Goal: Task Accomplishment & Management: Manage account settings

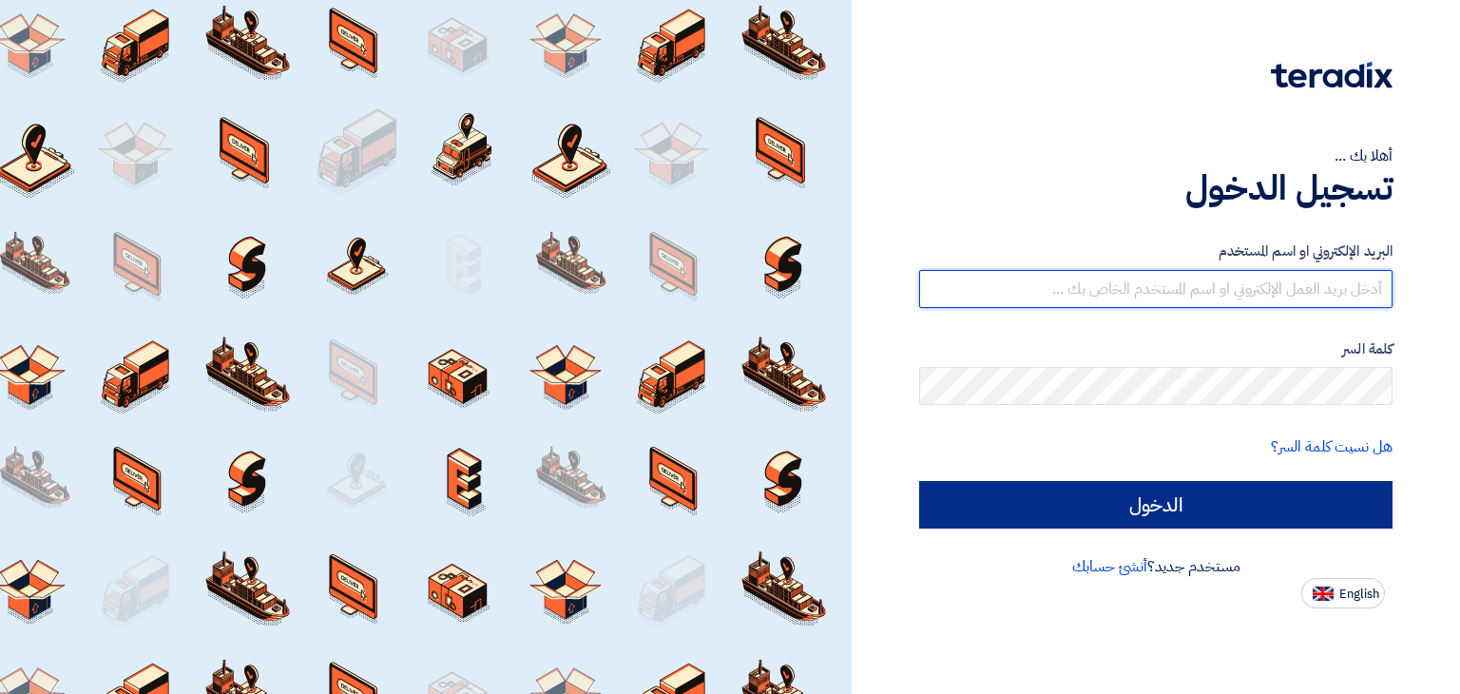
type input "[EMAIL_ADDRESS][PERSON_NAME][DOMAIN_NAME]"
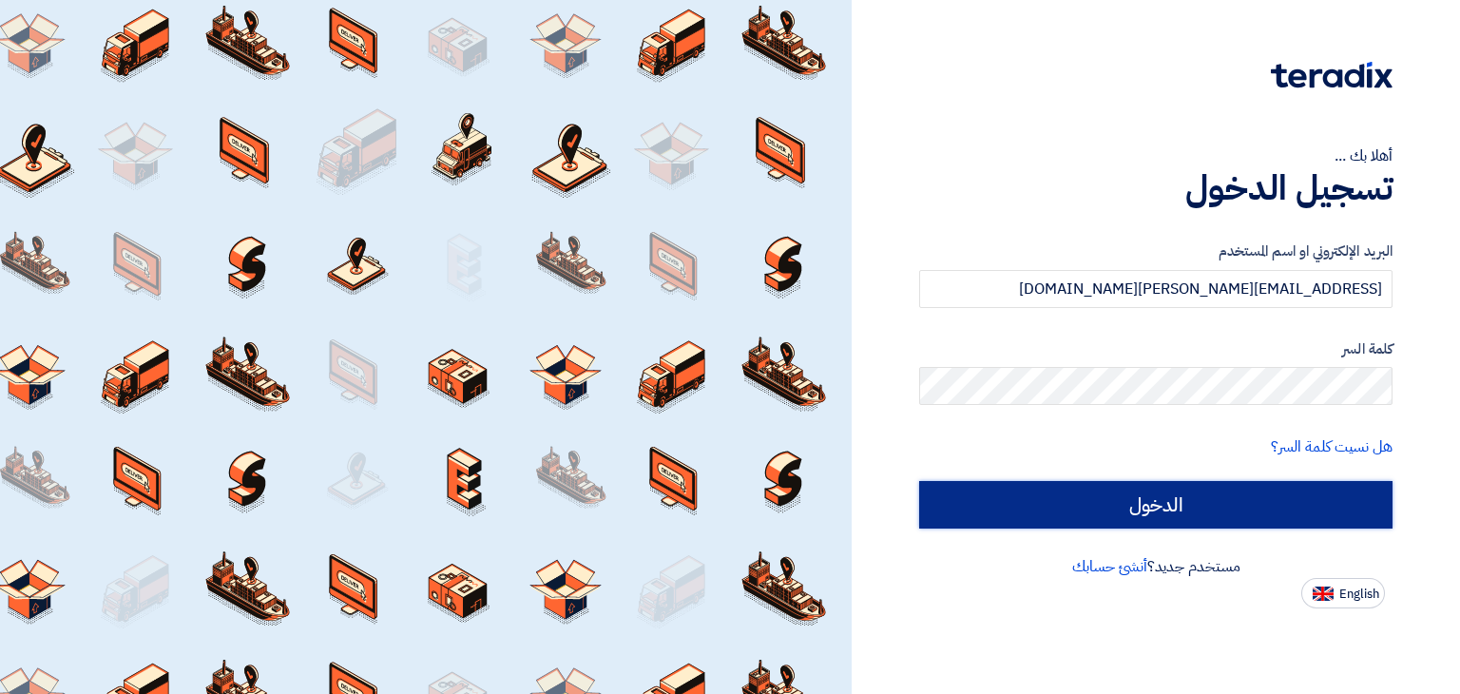
click at [1165, 488] on input "الدخول" at bounding box center [1155, 505] width 473 height 48
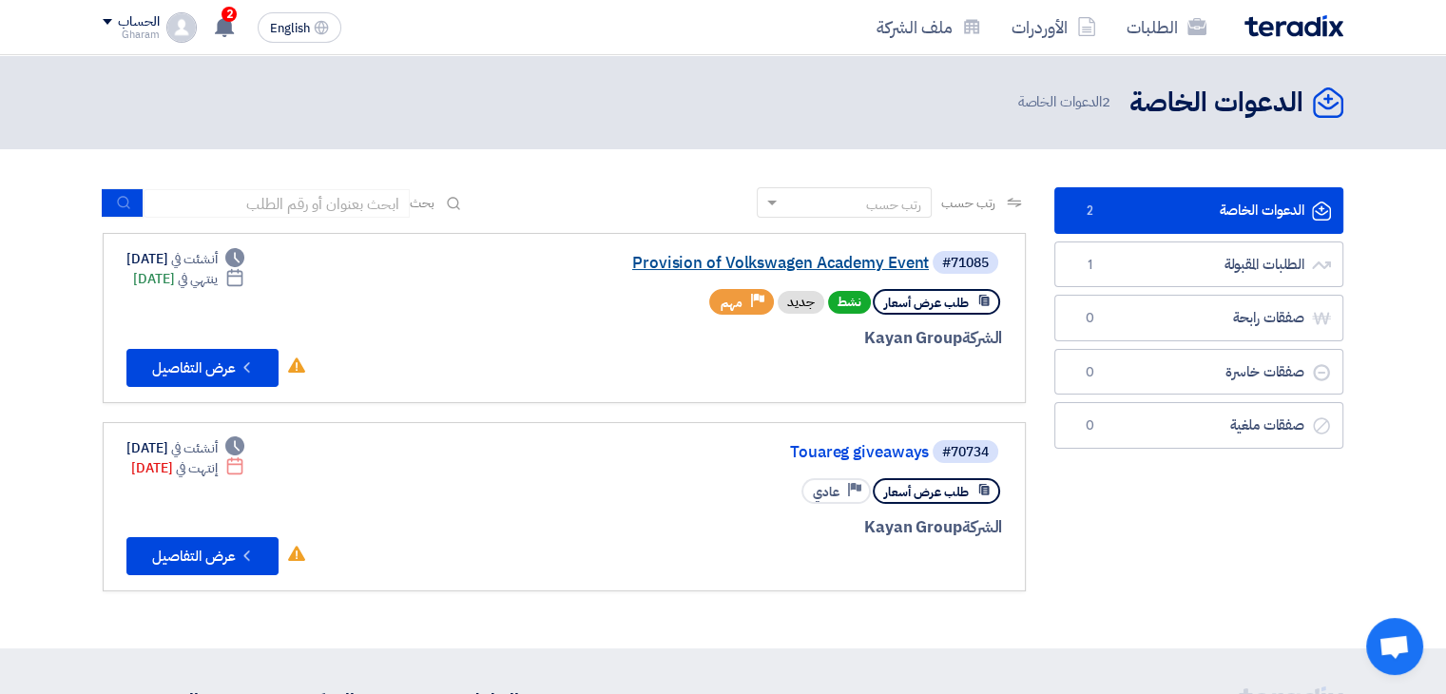
click at [848, 266] on link "Provision of Volkswagen Academy Event" at bounding box center [738, 263] width 380 height 17
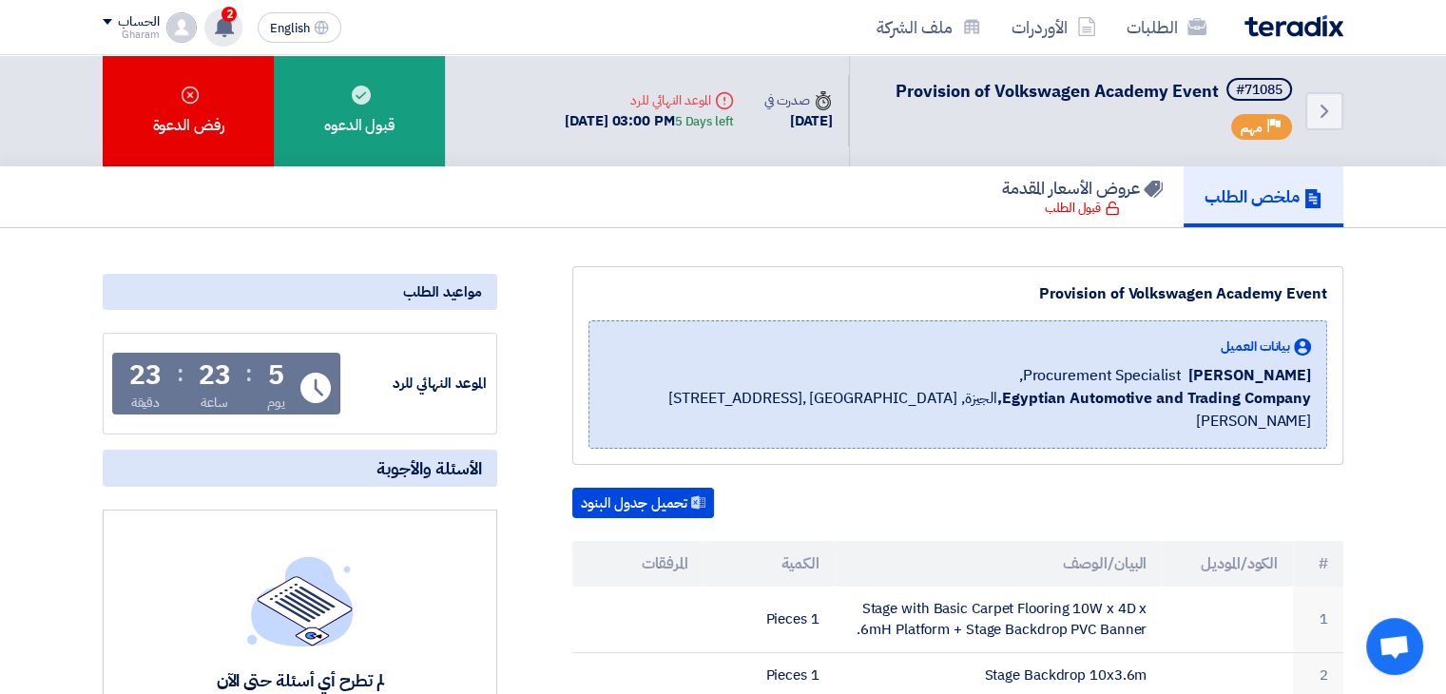
click at [218, 23] on use at bounding box center [224, 26] width 19 height 21
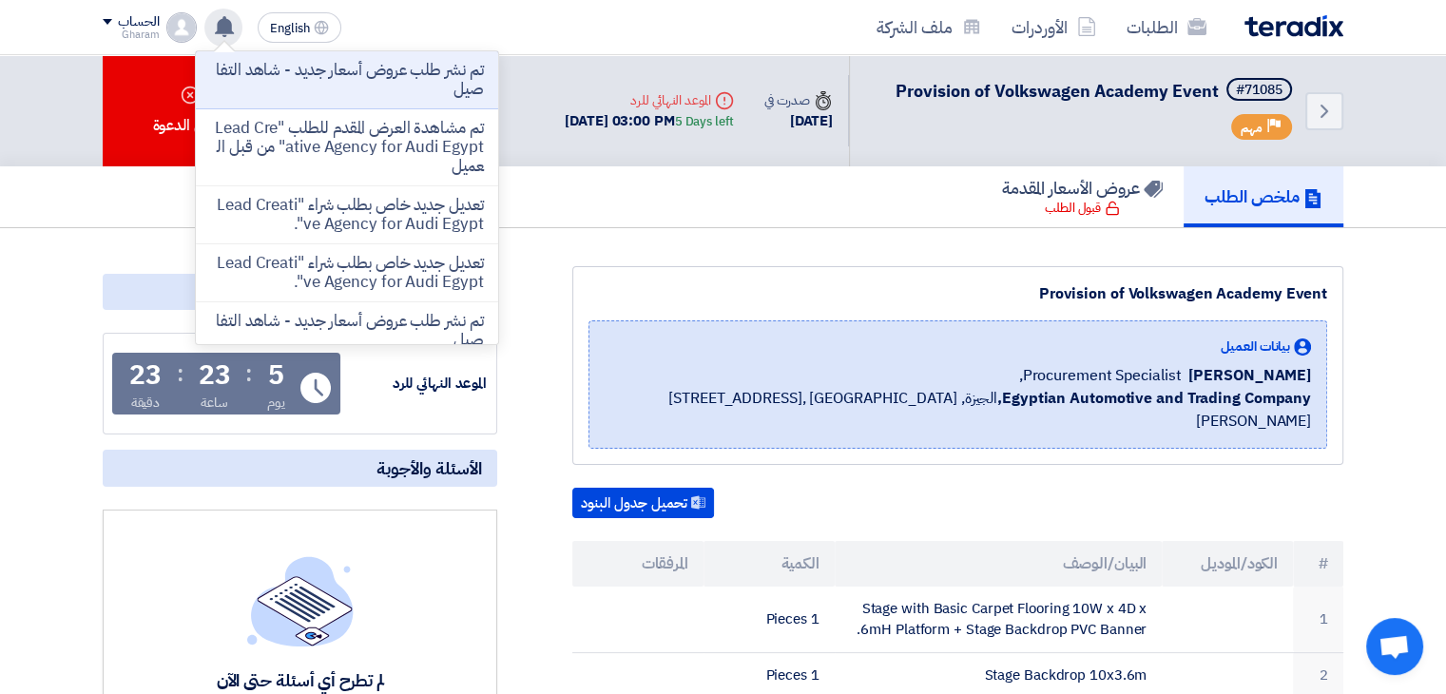
click at [218, 22] on use at bounding box center [224, 26] width 19 height 21
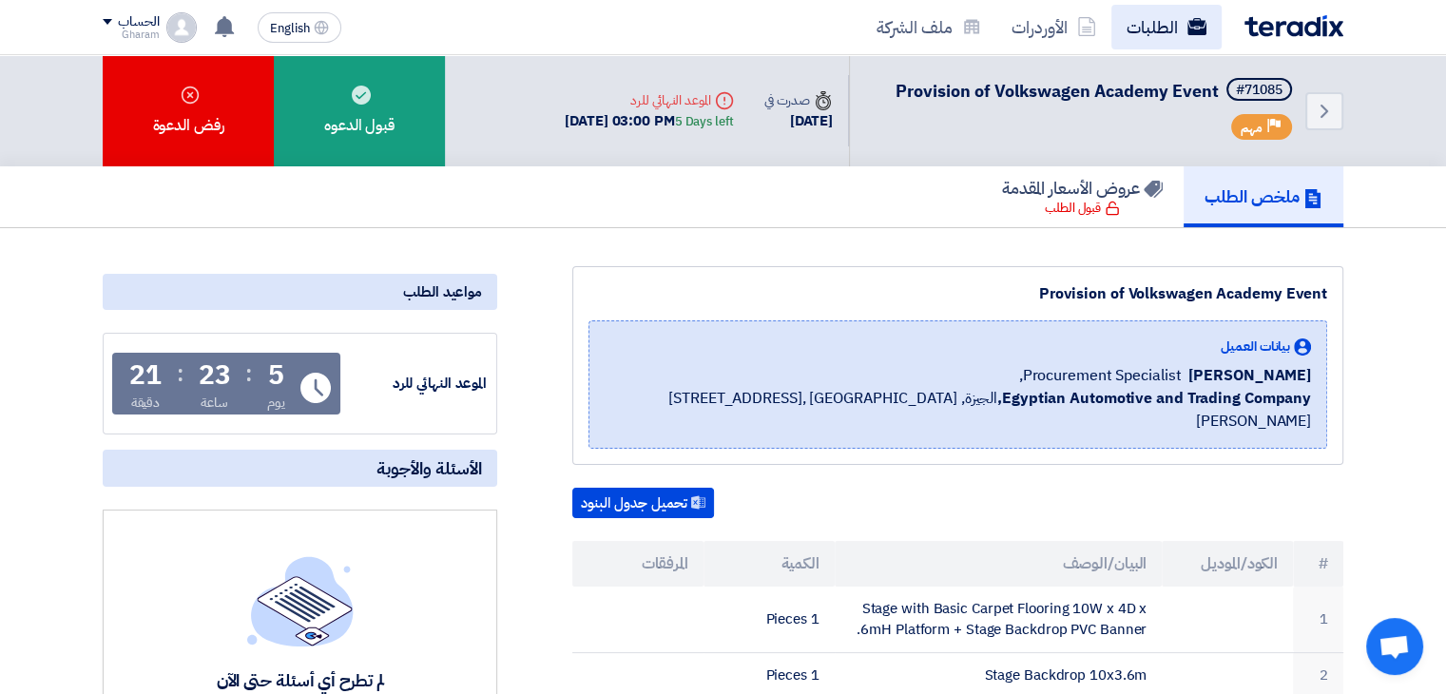
click at [1143, 33] on link "الطلبات" at bounding box center [1166, 27] width 110 height 45
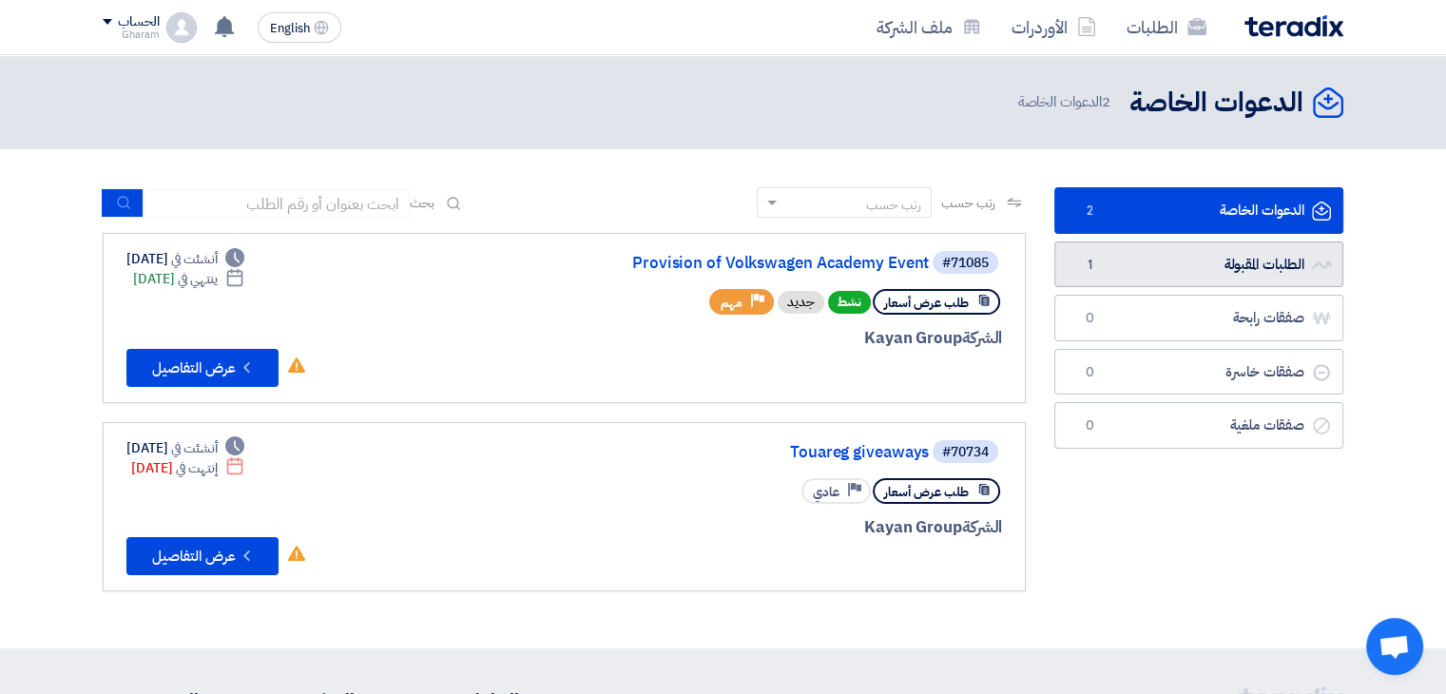
click at [1260, 278] on link "الطلبات المقبولة الطلبات المقبولة 1" at bounding box center [1198, 264] width 289 height 47
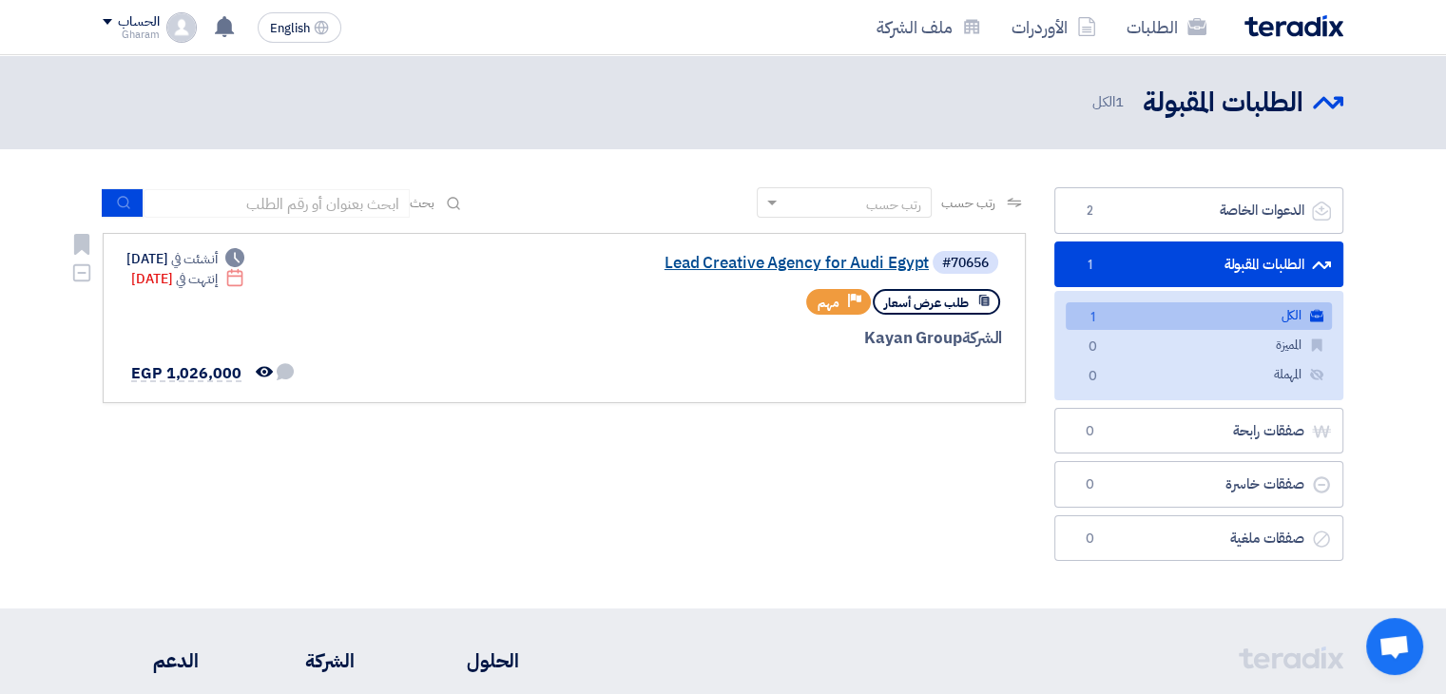
click at [702, 267] on link "Lead Creative Agency for Audi Egypt" at bounding box center [738, 263] width 380 height 17
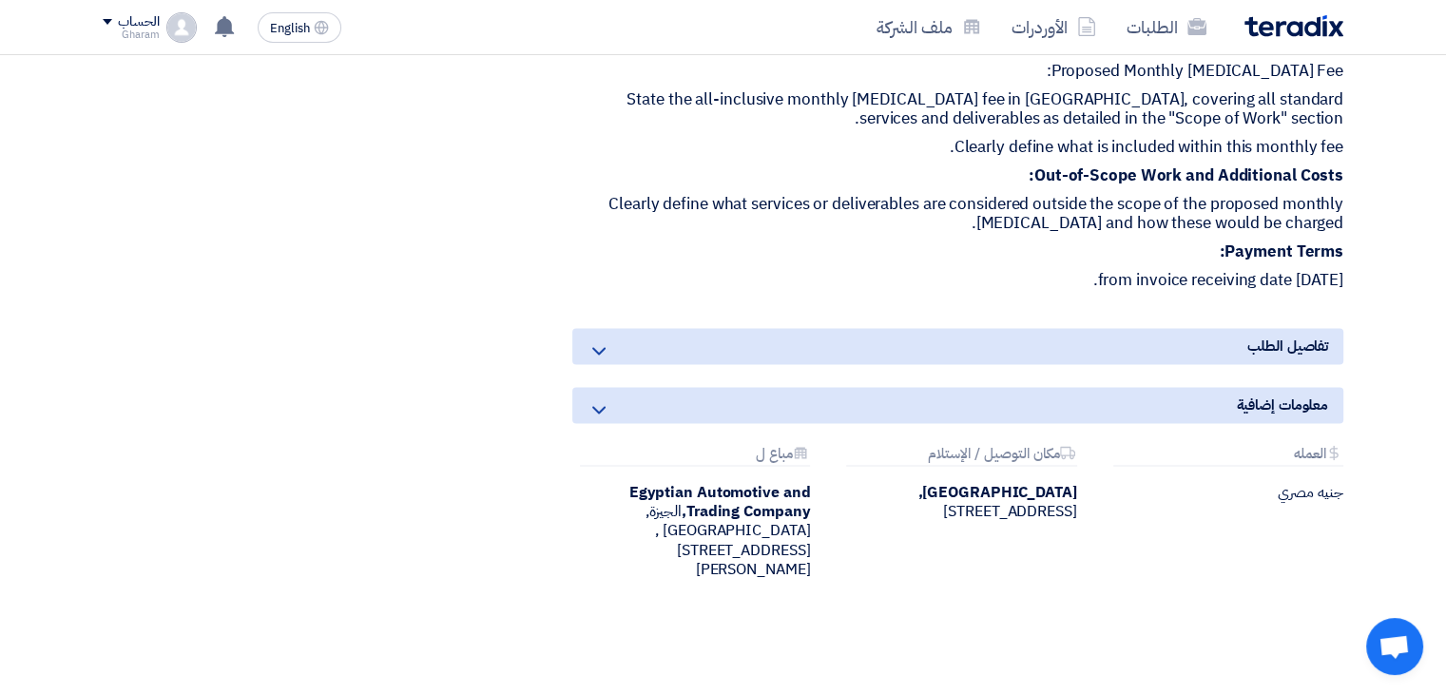
scroll to position [3051, 0]
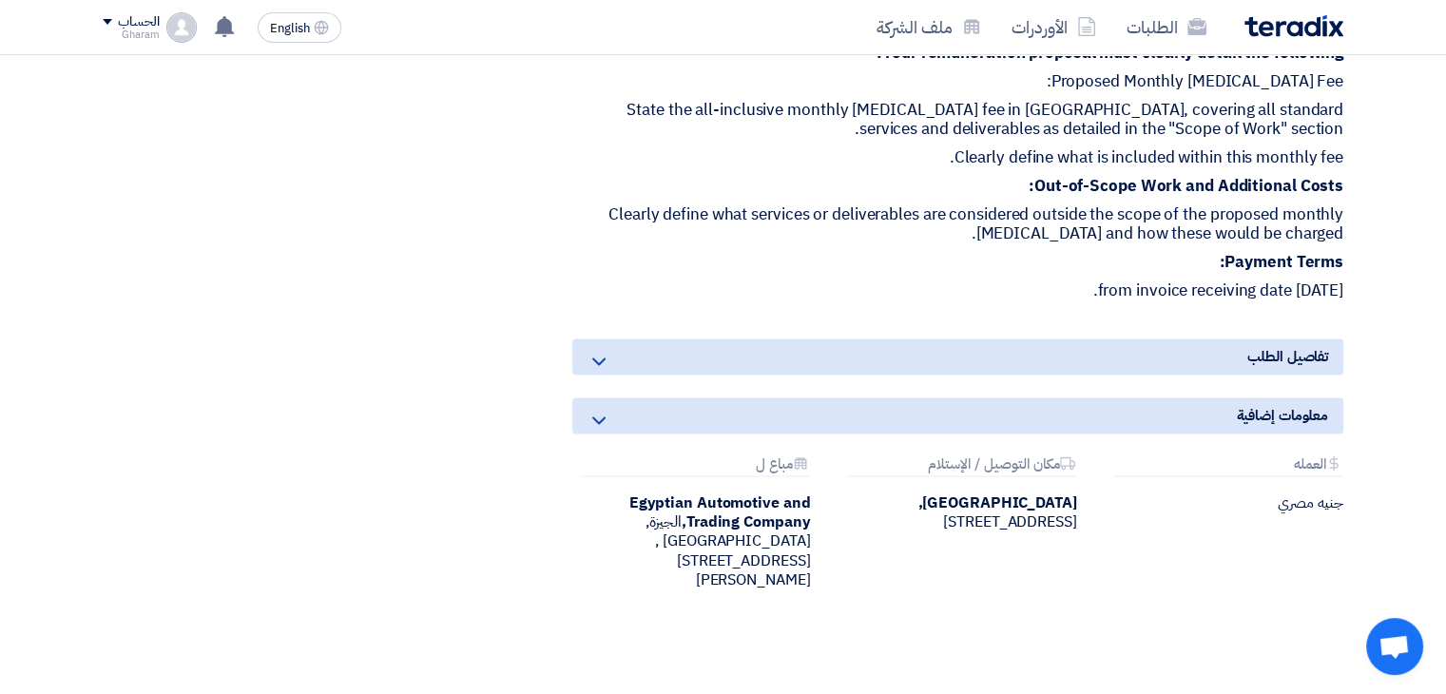
click at [1051, 338] on div "تفاصيل الطلب" at bounding box center [957, 356] width 771 height 36
click at [598, 350] on icon at bounding box center [598, 361] width 23 height 23
click at [597, 350] on icon at bounding box center [598, 361] width 23 height 23
click at [589, 409] on icon at bounding box center [598, 420] width 23 height 23
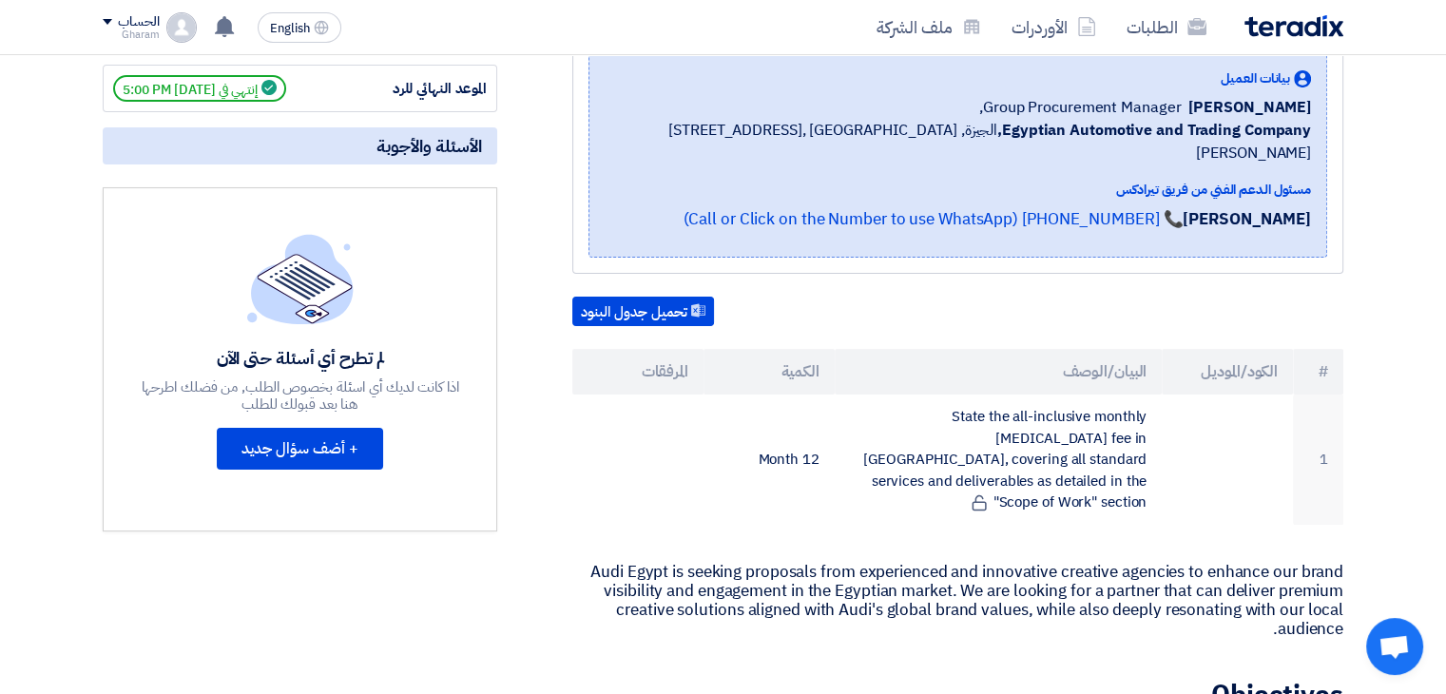
scroll to position [105, 0]
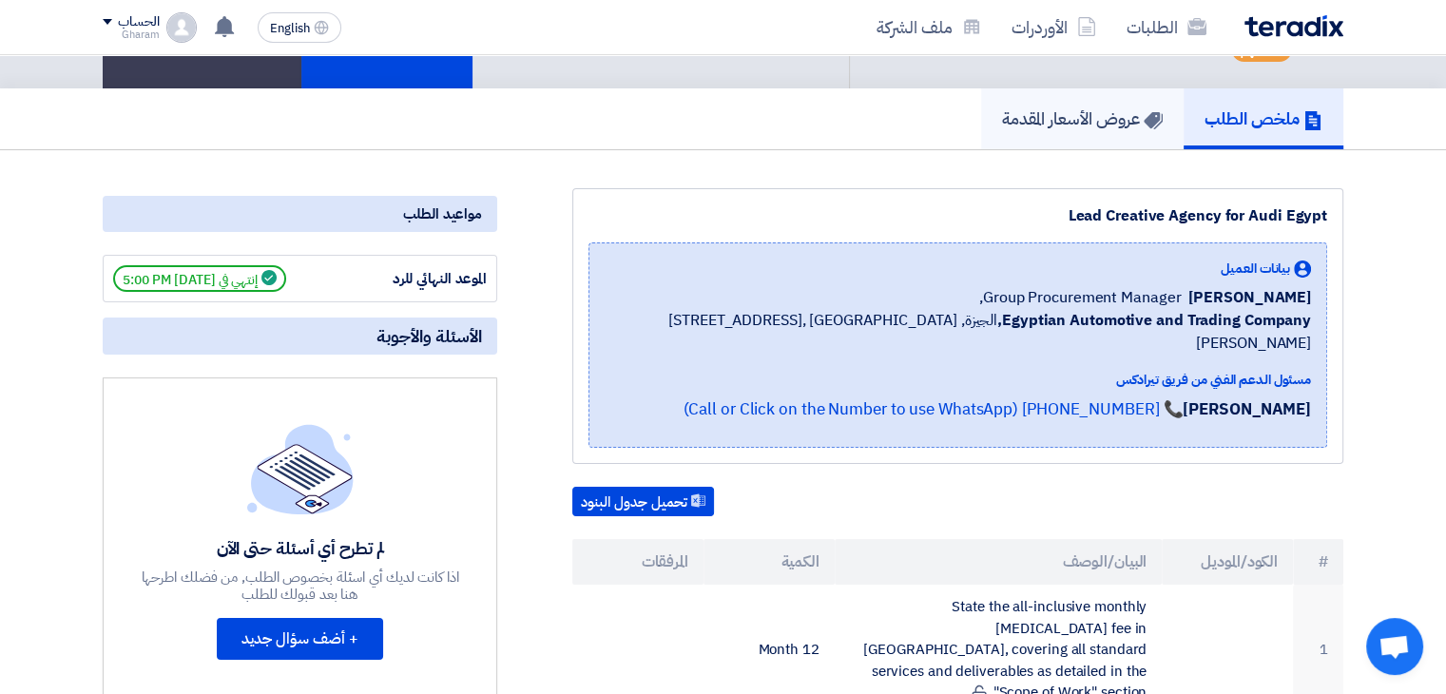
click at [1050, 123] on h5 "عروض الأسعار المقدمة" at bounding box center [1082, 118] width 161 height 22
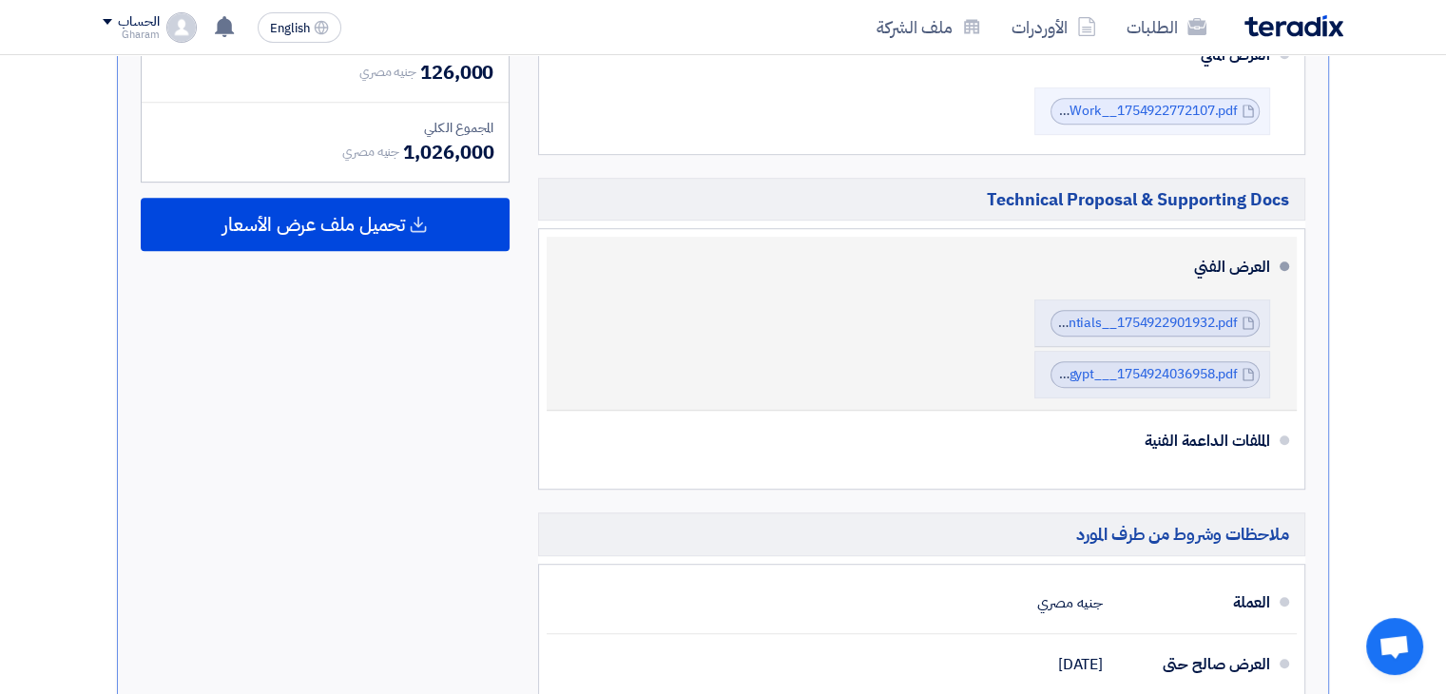
scroll to position [1340, 0]
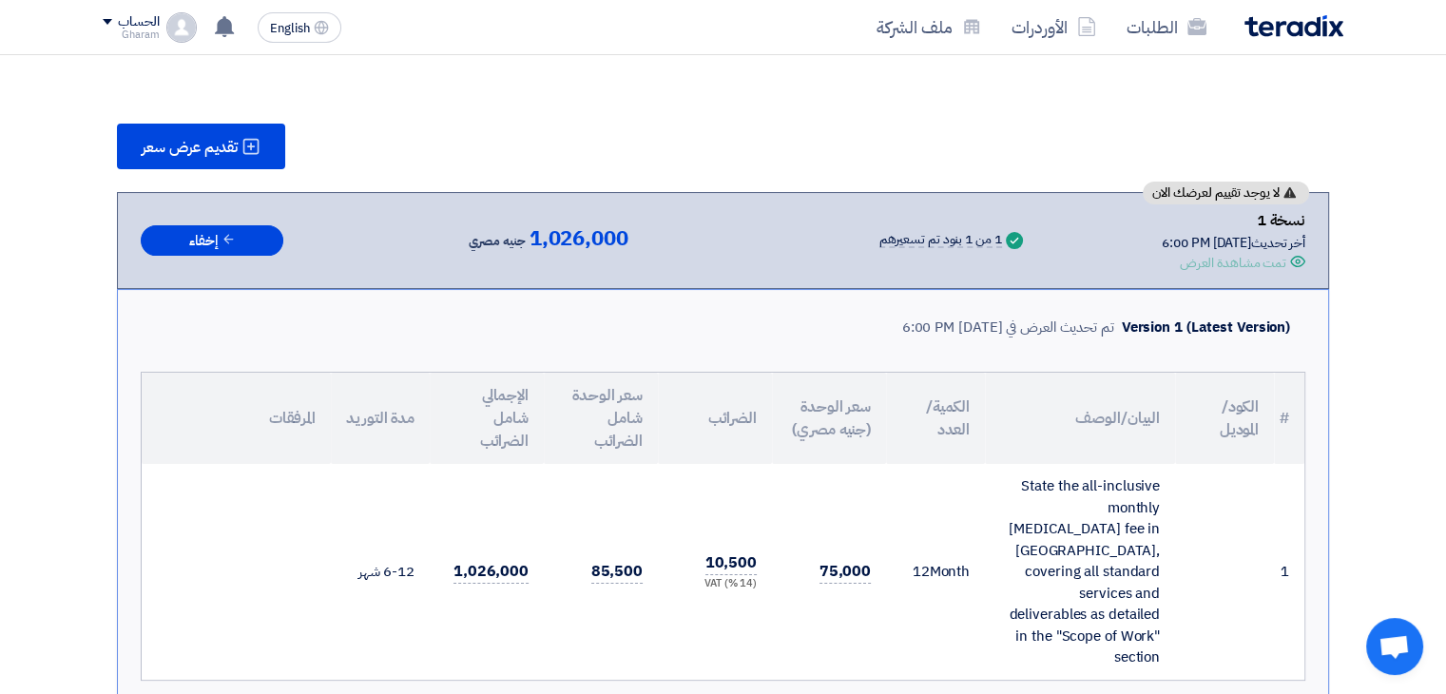
scroll to position [0, 0]
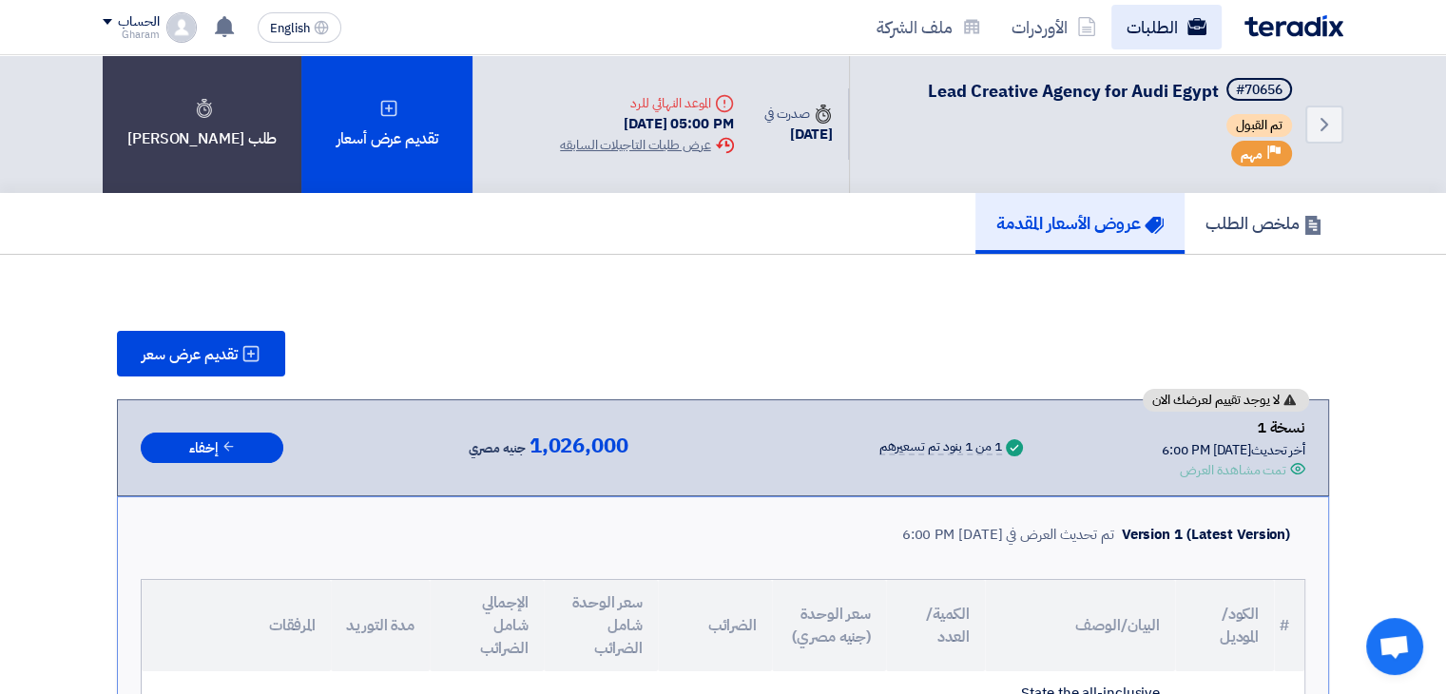
click at [1141, 34] on link "الطلبات" at bounding box center [1166, 27] width 110 height 45
